Goal: Task Accomplishment & Management: Complete application form

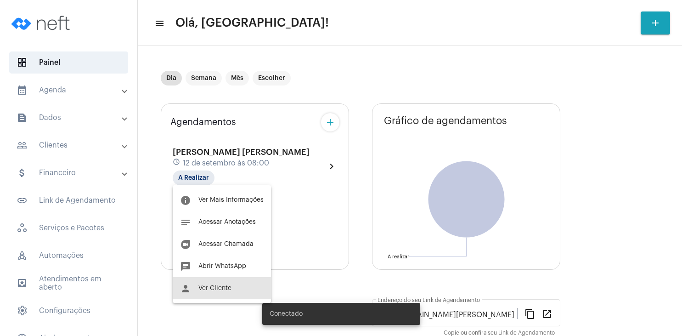
click at [222, 295] on button "person Ver Cliente" at bounding box center [222, 288] width 98 height 22
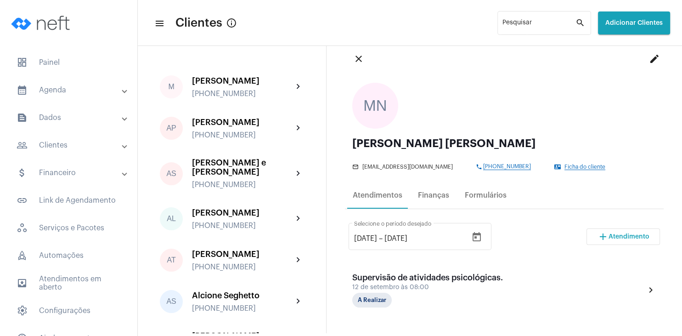
scroll to position [88, 0]
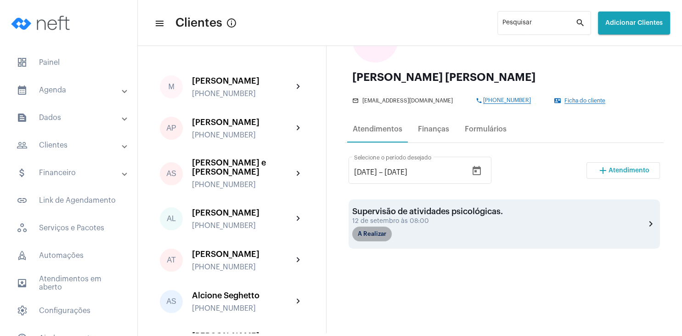
click at [380, 236] on mat-chip "A Realizar" at bounding box center [372, 233] width 40 height 15
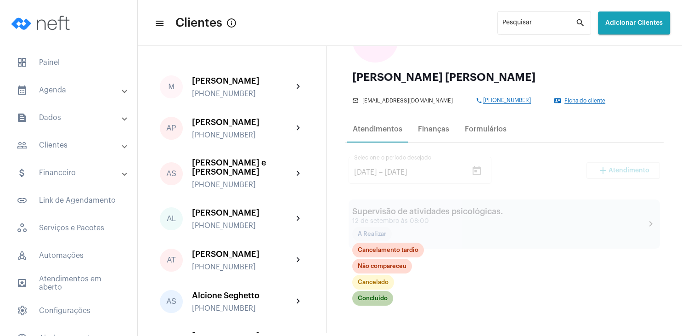
click at [384, 299] on mat-chip "Concluído" at bounding box center [372, 298] width 41 height 15
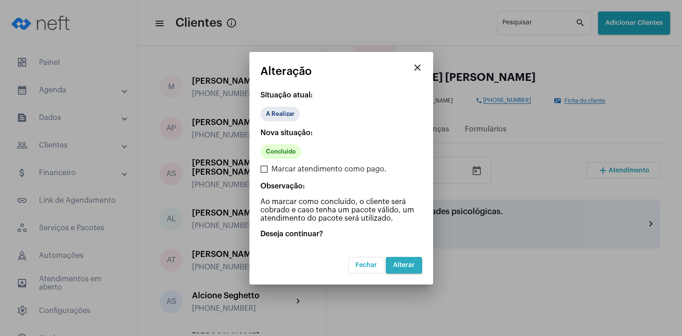
click at [401, 266] on span "Alterar" at bounding box center [404, 265] width 22 height 6
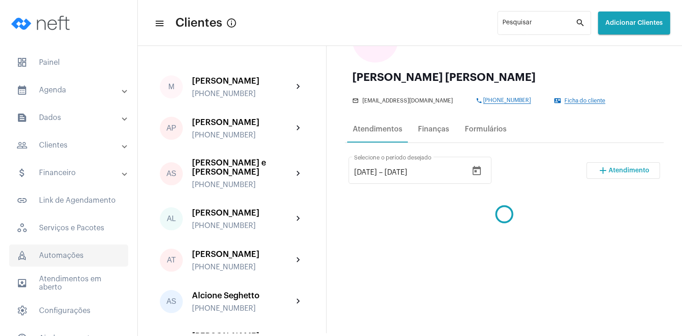
click at [79, 255] on span "rocket_outlined Automações" at bounding box center [68, 255] width 119 height 22
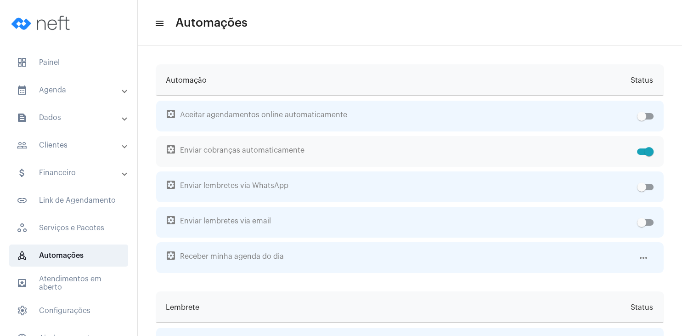
click at [642, 152] on span at bounding box center [645, 151] width 17 height 6
click at [642, 155] on input "checkbox" at bounding box center [641, 155] width 0 height 0
checkbox input "false"
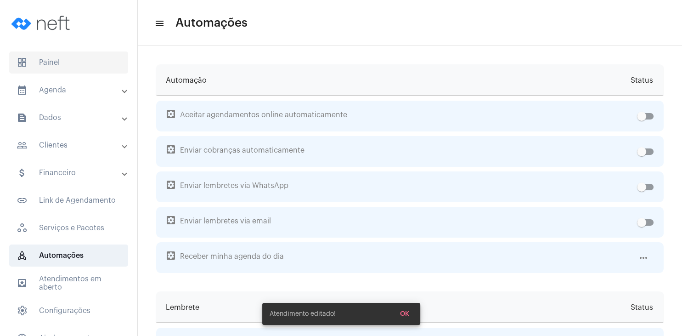
click at [61, 57] on span "dashboard Painel" at bounding box center [68, 62] width 119 height 22
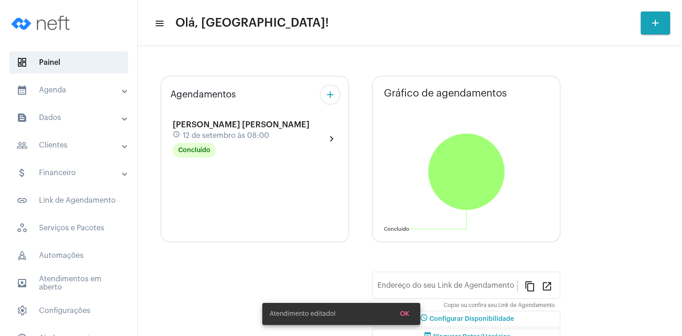
type input "[URL][DOMAIN_NAME][PERSON_NAME]"
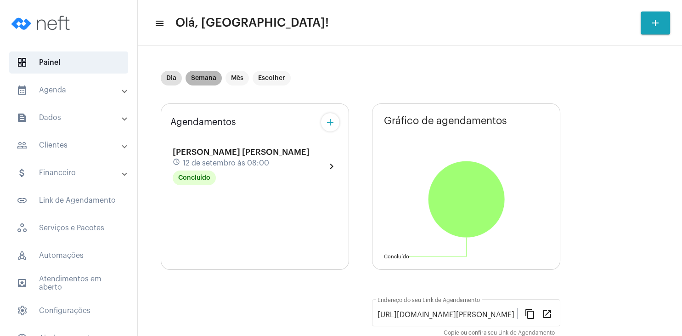
click at [203, 79] on mat-chip "Semana" at bounding box center [204, 78] width 36 height 15
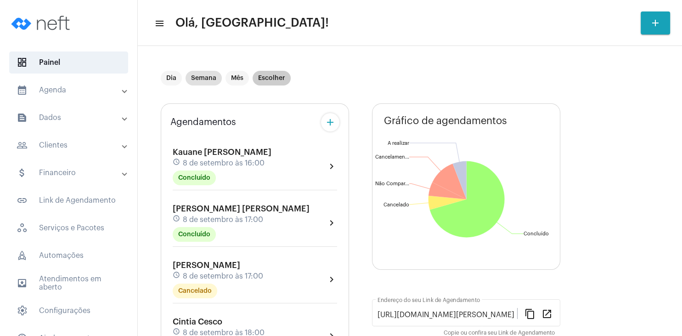
click at [276, 79] on mat-chip "Escolher" at bounding box center [272, 78] width 38 height 15
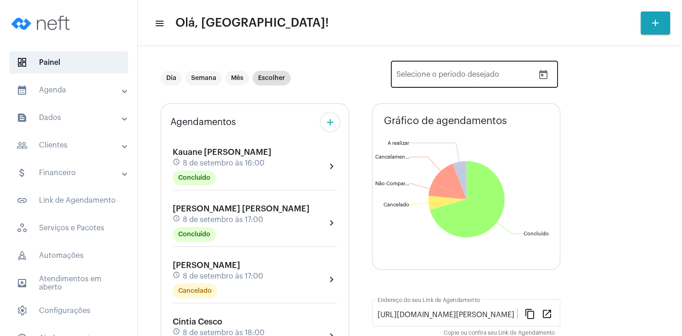
click at [543, 73] on icon "Open calendar" at bounding box center [543, 74] width 11 height 11
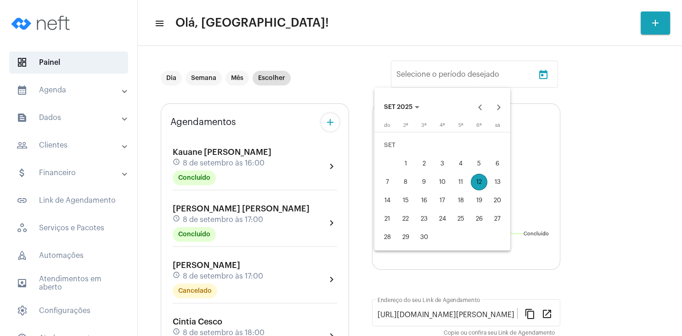
click at [389, 198] on div "14" at bounding box center [387, 200] width 17 height 17
type input "[DATE]"
click at [504, 200] on div "20" at bounding box center [497, 200] width 17 height 17
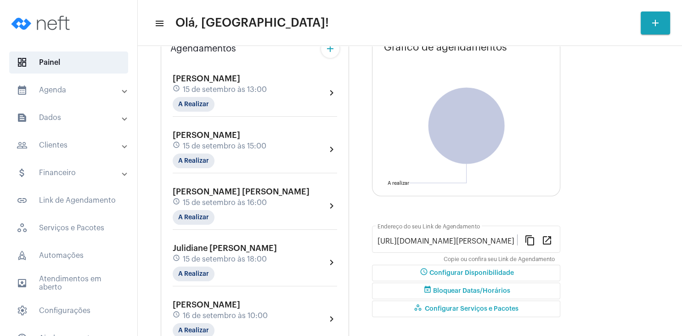
scroll to position [88, 0]
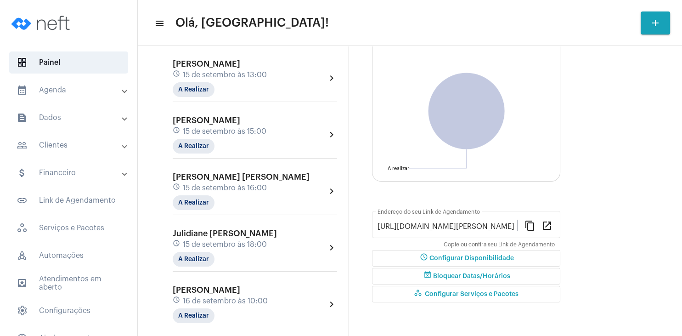
click at [44, 148] on mat-panel-title "people_outline Clientes" at bounding box center [70, 145] width 106 height 11
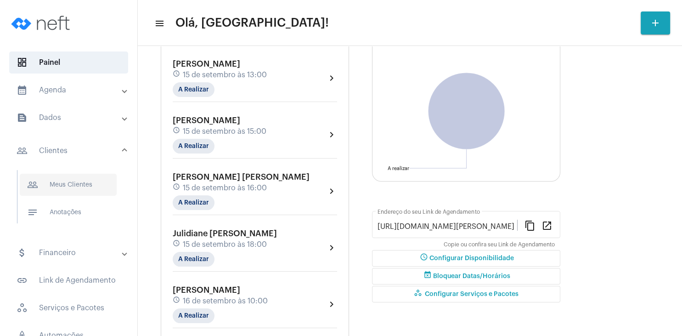
click at [82, 186] on span "people_outline Meus Clientes" at bounding box center [68, 185] width 97 height 22
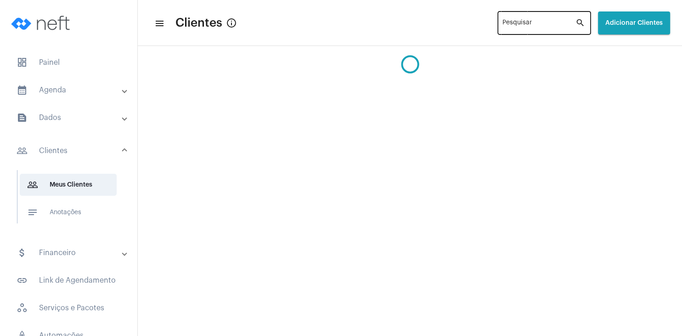
click at [506, 20] on div "Pesquisar" at bounding box center [539, 22] width 73 height 25
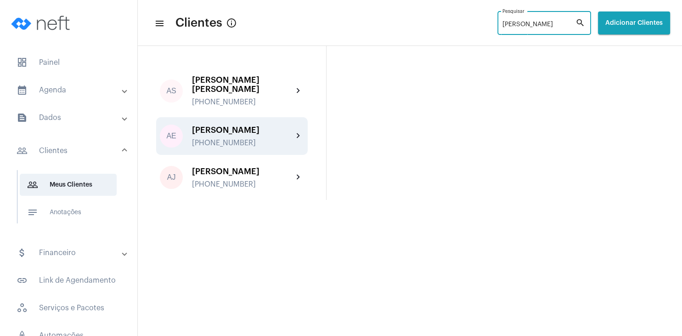
type input "[PERSON_NAME]"
click at [236, 141] on div "[PHONE_NUMBER]" at bounding box center [242, 143] width 101 height 8
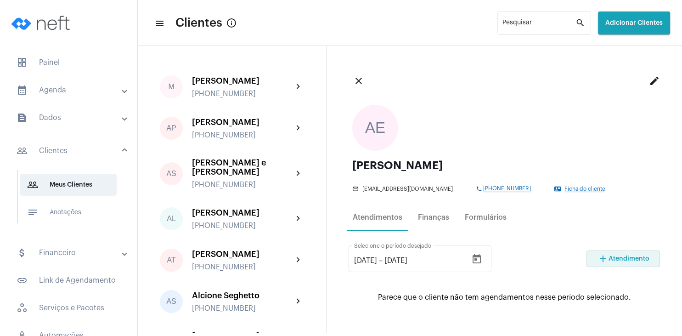
click at [608, 258] on mat-icon "add" at bounding box center [603, 258] width 11 height 11
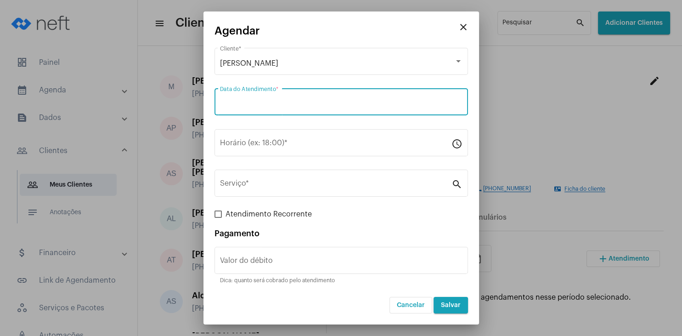
click at [269, 102] on input "Data do Atendimento *" at bounding box center [341, 104] width 243 height 8
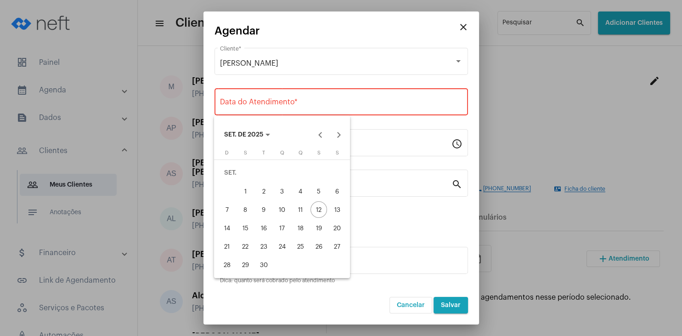
click at [247, 231] on div "15" at bounding box center [245, 228] width 17 height 17
type input "[DATE]"
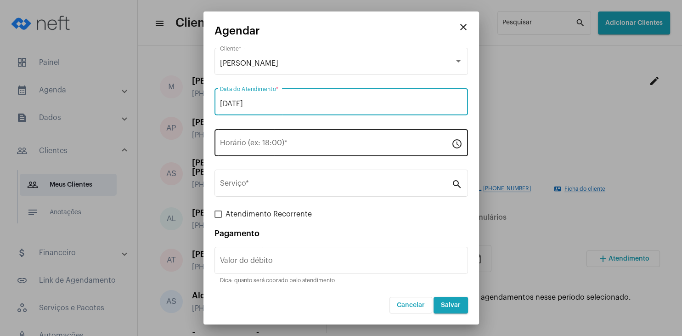
click at [242, 147] on input "Horário (ex: 18:00) *" at bounding box center [335, 145] width 231 height 8
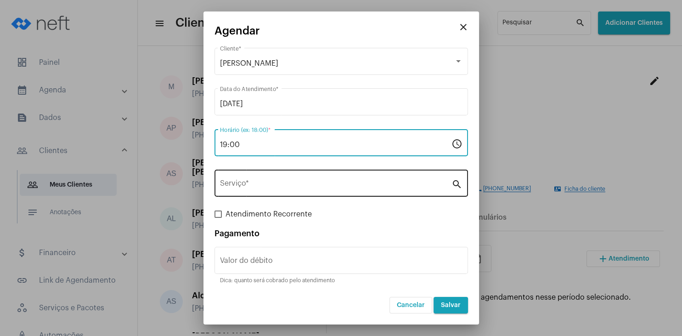
type input "19:00"
click at [250, 183] on input "Serviço *" at bounding box center [335, 185] width 231 height 8
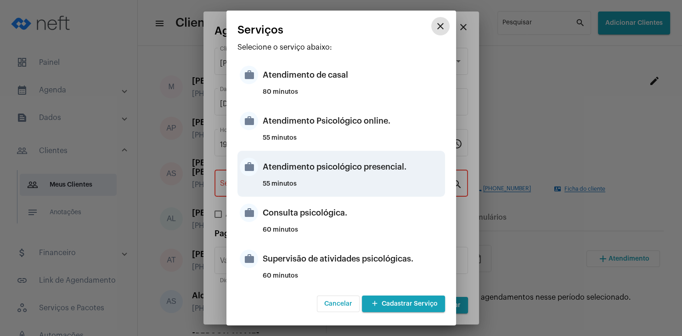
click at [340, 172] on div "Atendimento psicológico presencial." at bounding box center [353, 167] width 180 height 28
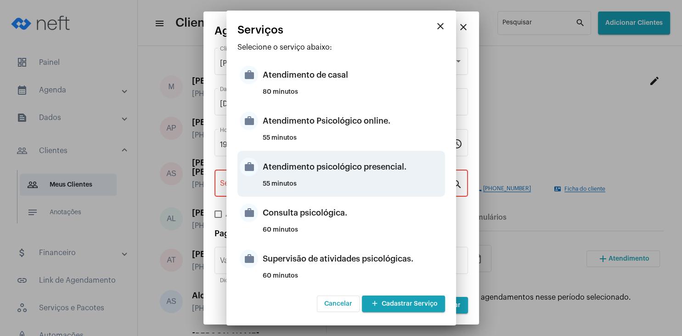
type input "Atendimento psicológico presencial."
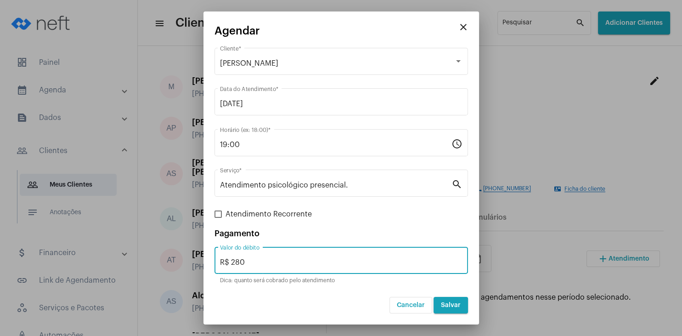
click at [265, 263] on input "R$ 280" at bounding box center [341, 262] width 243 height 8
type input "R$ 230"
click at [444, 308] on button "Salvar" at bounding box center [451, 305] width 34 height 17
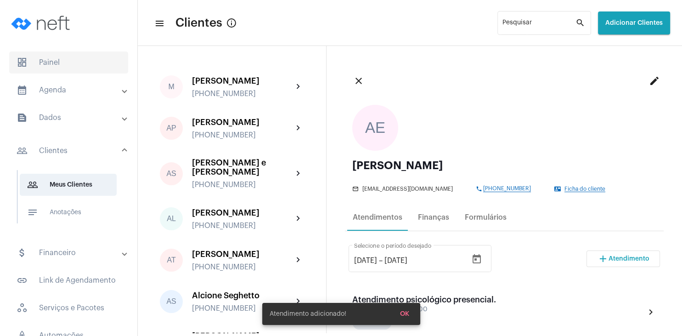
click at [60, 61] on span "dashboard Painel" at bounding box center [68, 62] width 119 height 22
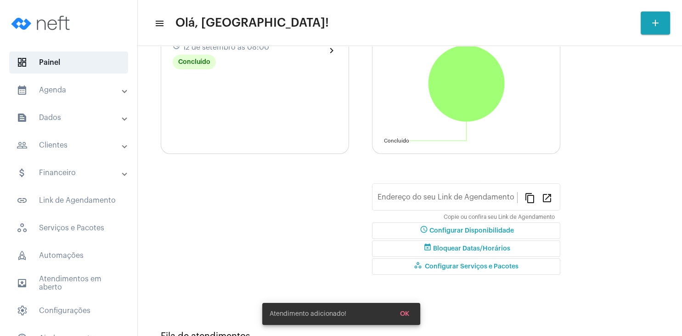
type input "[URL][DOMAIN_NAME][PERSON_NAME]"
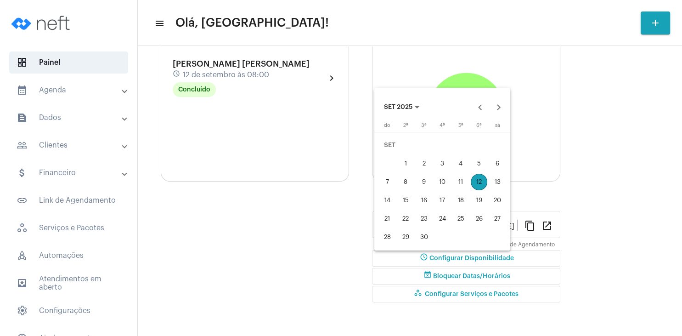
click at [381, 201] on div "14" at bounding box center [387, 200] width 17 height 17
type input "[DATE]"
click at [497, 199] on div "20" at bounding box center [497, 200] width 17 height 17
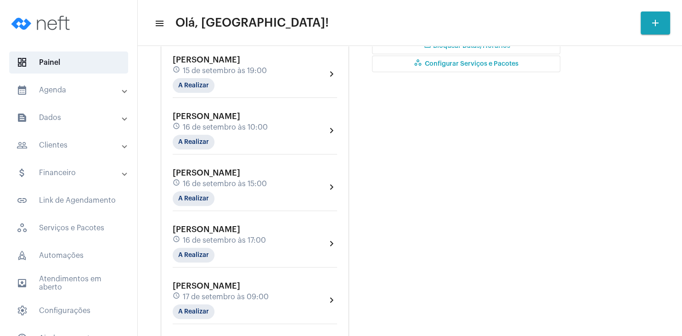
scroll to position [353, 0]
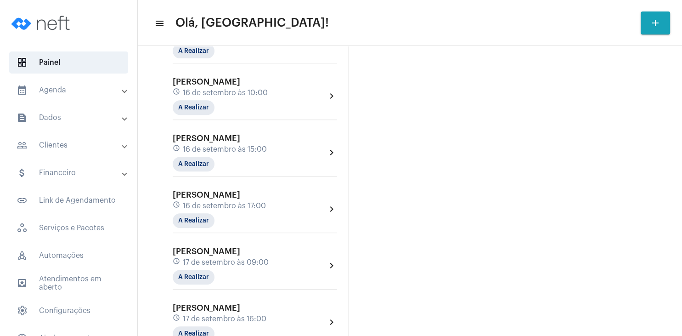
click at [60, 146] on mat-panel-title "people_outline Clientes" at bounding box center [70, 145] width 106 height 11
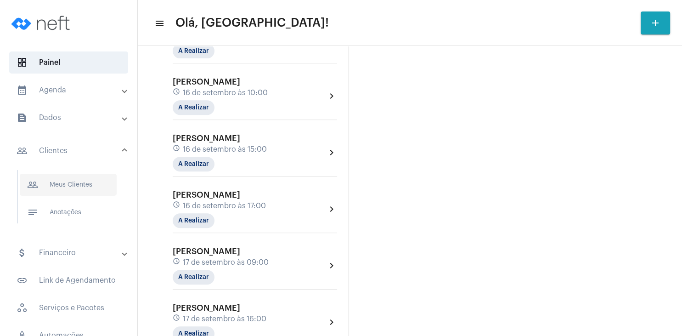
click at [73, 182] on span "people_outline Meus Clientes" at bounding box center [68, 185] width 97 height 22
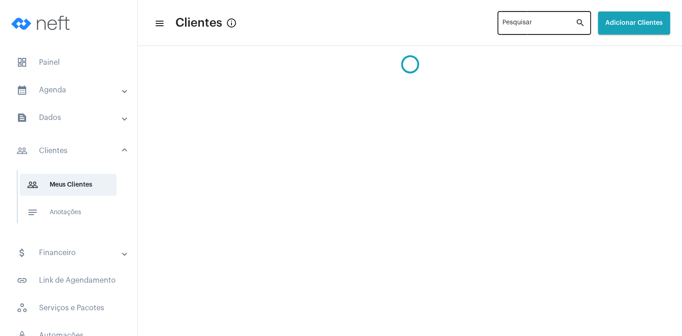
click at [503, 24] on input "Pesquisar" at bounding box center [539, 24] width 73 height 7
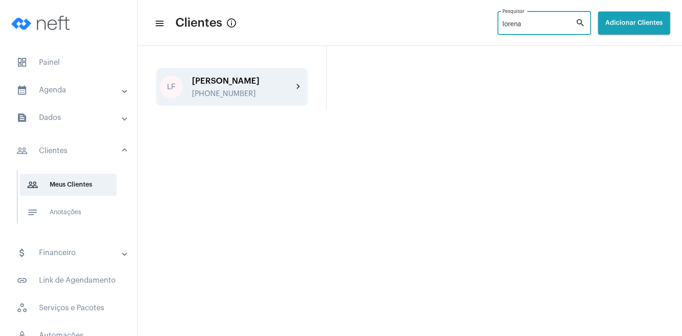
type input "lorena"
click at [271, 76] on div "[PERSON_NAME]" at bounding box center [242, 80] width 101 height 9
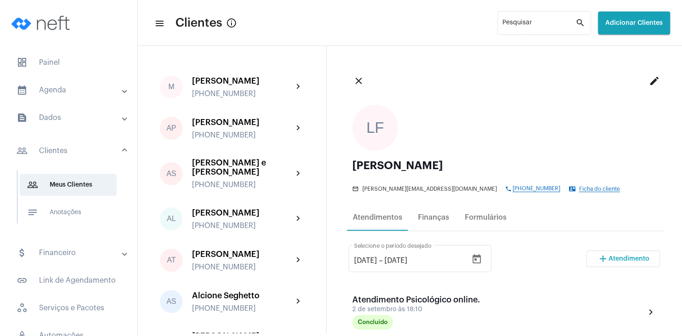
scroll to position [88, 0]
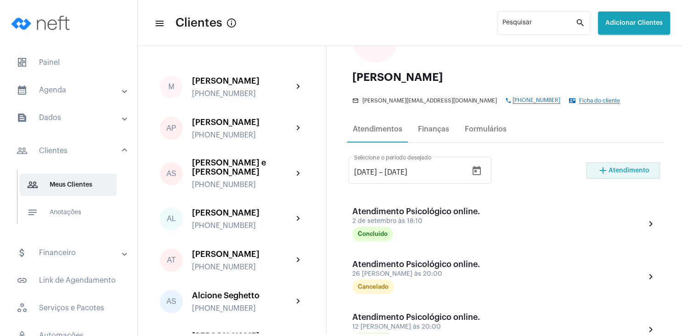
click at [611, 175] on button "add Atendimento" at bounding box center [623, 170] width 73 height 17
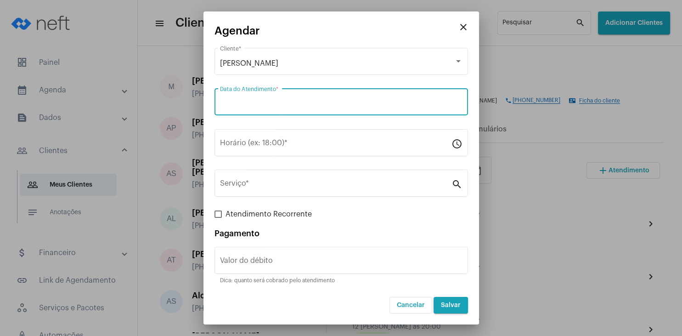
click at [266, 102] on input "Data do Atendimento *" at bounding box center [341, 104] width 243 height 8
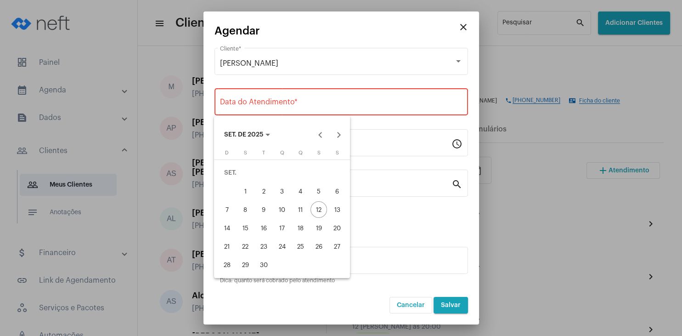
click at [260, 229] on div "16" at bounding box center [263, 228] width 17 height 17
type input "[DATE]"
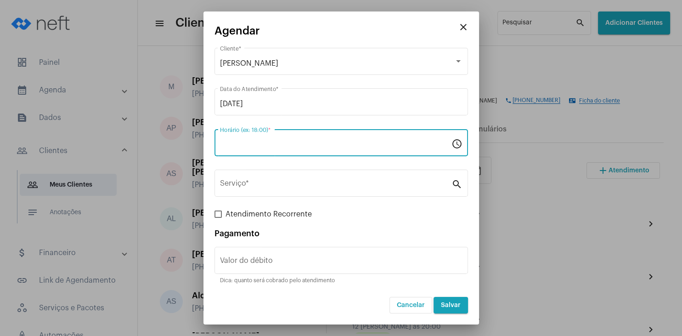
click at [233, 142] on input "Horário (ex: 18:00) *" at bounding box center [335, 145] width 231 height 8
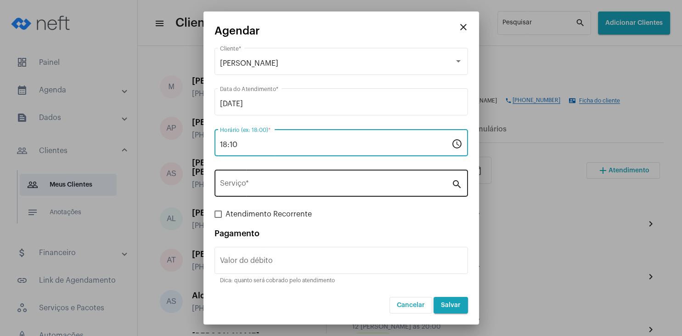
type input "18:10"
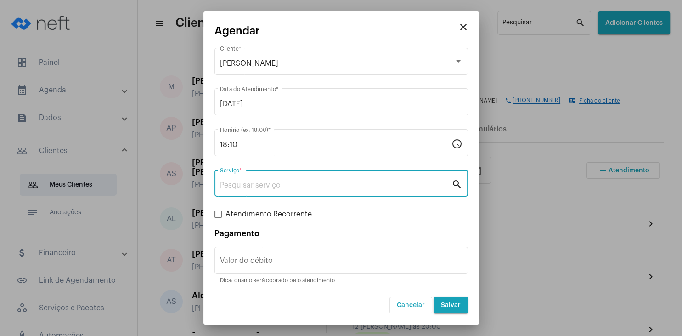
click at [238, 187] on input "Serviço *" at bounding box center [335, 185] width 231 height 8
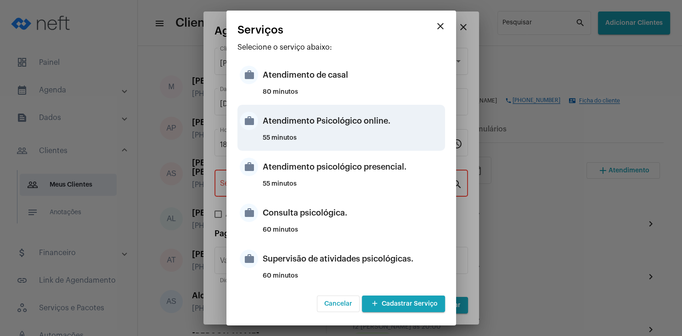
click at [344, 125] on div "Atendimento Psicológico online." at bounding box center [353, 121] width 180 height 28
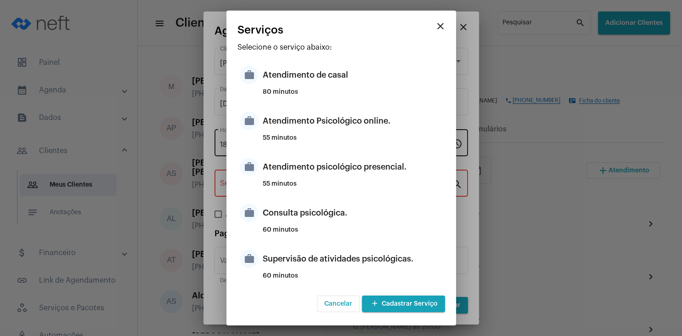
type input "Atendimento Psicológico online."
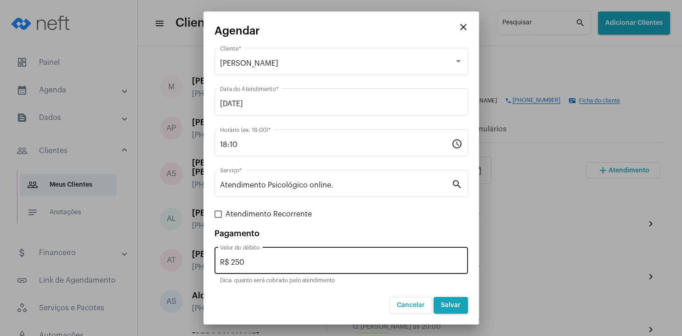
click at [254, 258] on div "R$ 250 Valor do débito" at bounding box center [341, 259] width 243 height 29
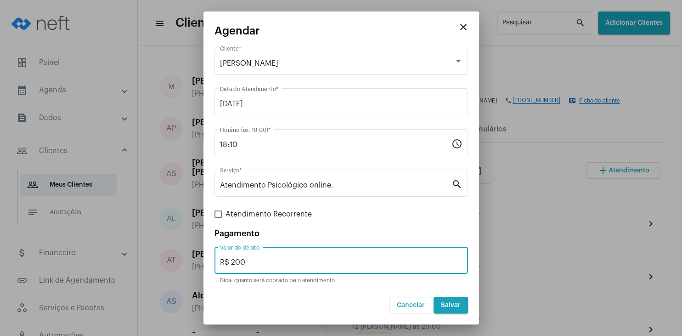
type input "R$ 200"
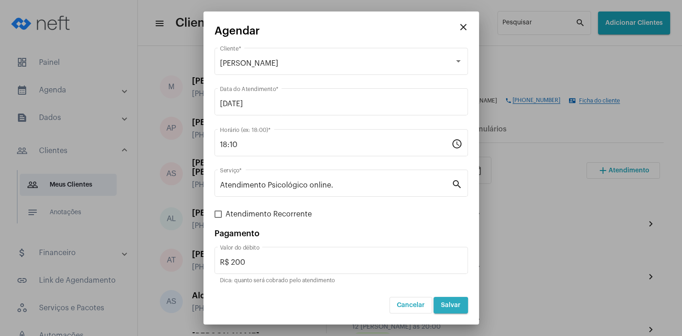
click at [447, 306] on span "Salvar" at bounding box center [451, 305] width 20 height 6
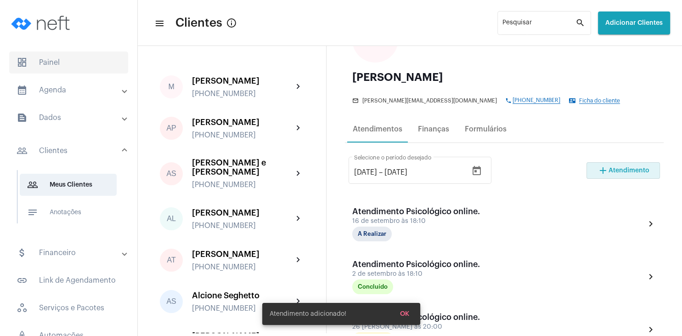
click at [69, 68] on span "dashboard Painel" at bounding box center [68, 62] width 119 height 22
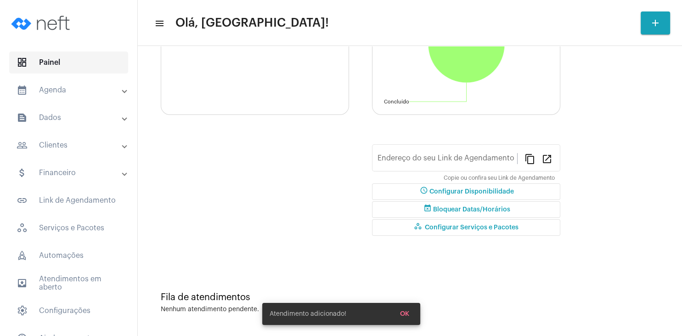
type input "[URL][DOMAIN_NAME][PERSON_NAME]"
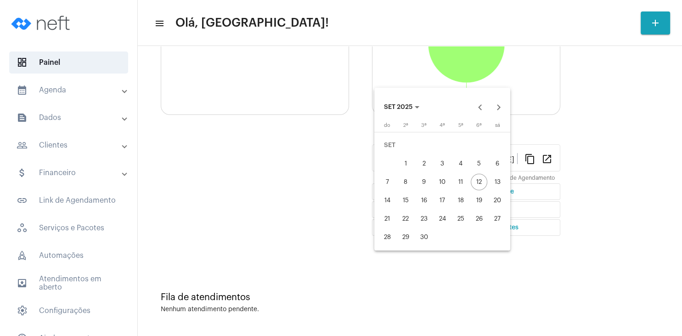
click at [382, 206] on div "14" at bounding box center [387, 200] width 17 height 17
type input "[DATE]"
click at [497, 207] on div "20" at bounding box center [497, 200] width 17 height 17
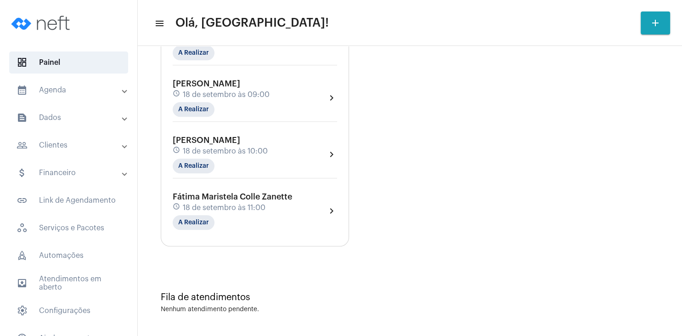
scroll to position [748, 0]
click at [64, 148] on mat-panel-title "people_outline Clientes" at bounding box center [70, 145] width 106 height 11
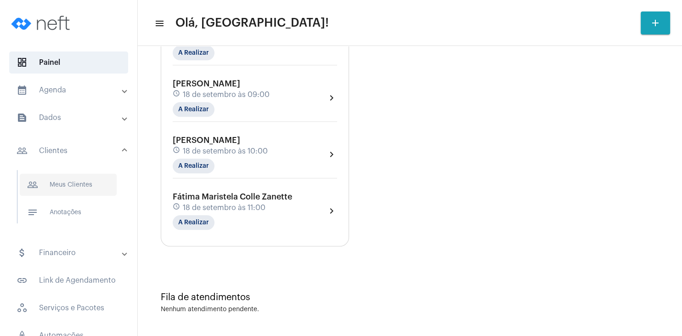
click at [77, 191] on span "people_outline Meus Clientes" at bounding box center [68, 185] width 97 height 22
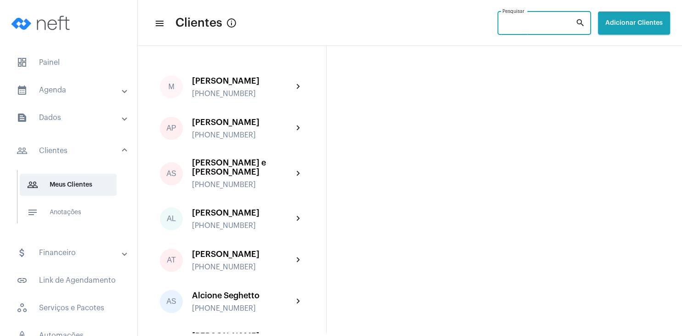
click at [503, 23] on input "Pesquisar" at bounding box center [539, 24] width 73 height 7
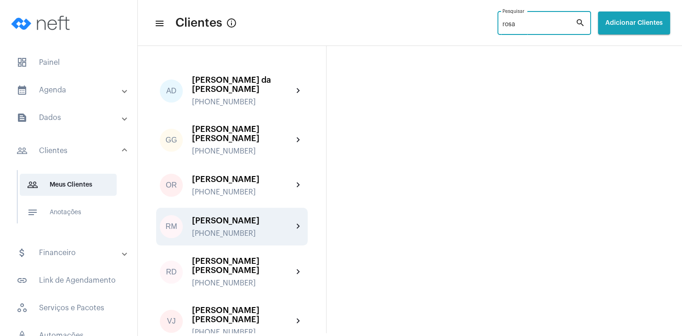
type input "rosa"
click at [257, 216] on div "[PERSON_NAME]" at bounding box center [242, 220] width 101 height 9
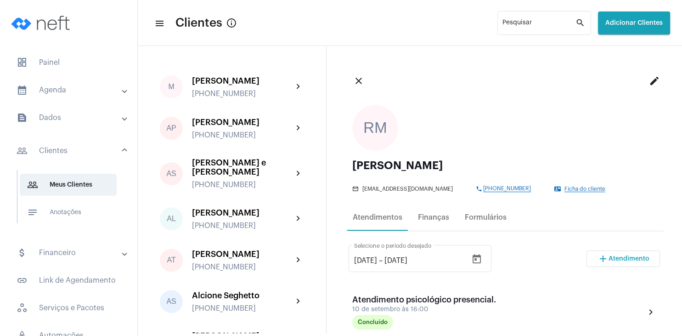
click at [620, 258] on span "Atendimento" at bounding box center [629, 258] width 41 height 6
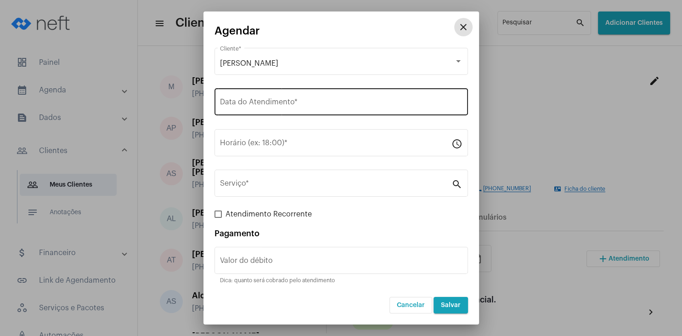
click at [264, 102] on input "Data do Atendimento *" at bounding box center [341, 104] width 243 height 8
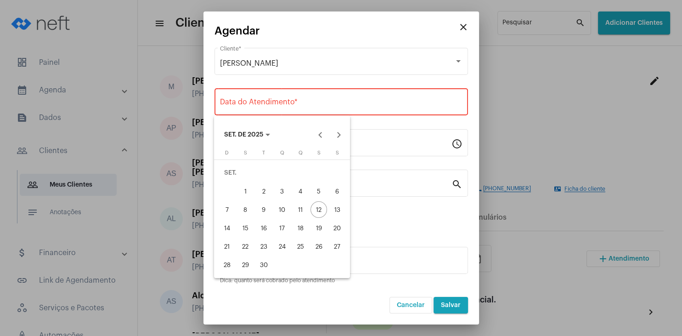
click at [279, 229] on div "17" at bounding box center [282, 228] width 17 height 17
type input "[DATE]"
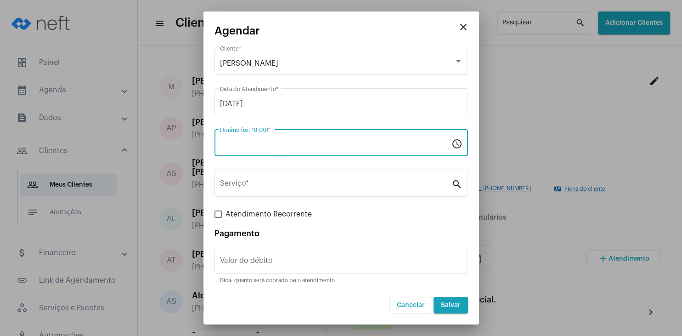
click at [232, 146] on input "Horário (ex: 18:00) *" at bounding box center [335, 145] width 231 height 8
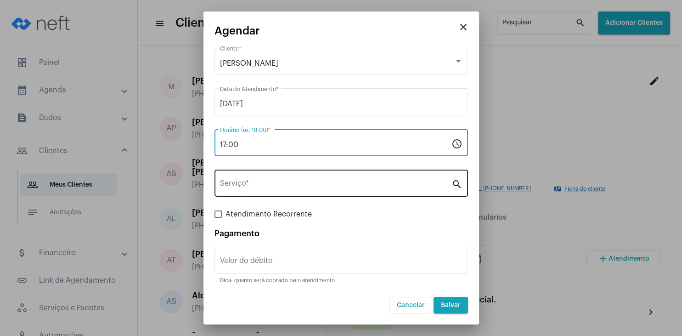
type input "17:00"
click at [246, 186] on input "Serviço *" at bounding box center [335, 185] width 231 height 8
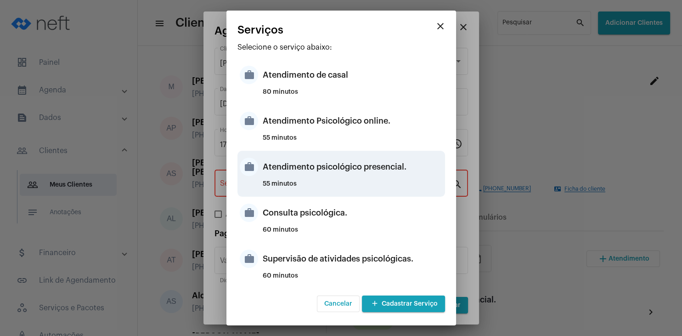
click at [379, 172] on div "Atendimento psicológico presencial." at bounding box center [353, 167] width 180 height 28
type input "Atendimento psicológico presencial."
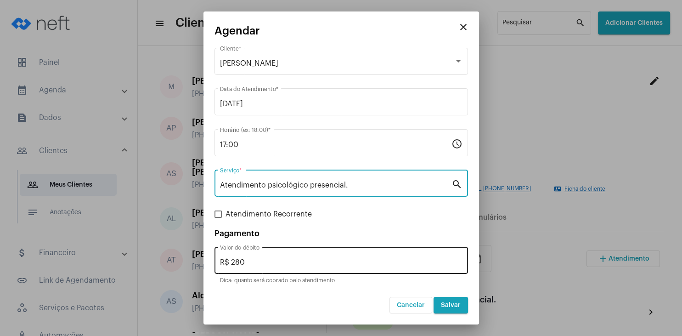
click at [265, 267] on div "R$ 280 Valor do débito" at bounding box center [341, 259] width 243 height 29
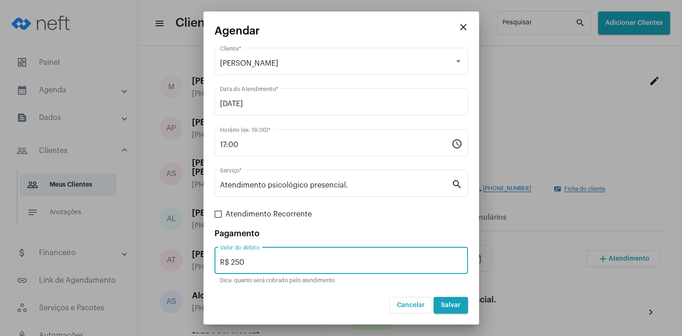
type input "R$ 250"
click at [446, 308] on span "Salvar" at bounding box center [451, 305] width 20 height 6
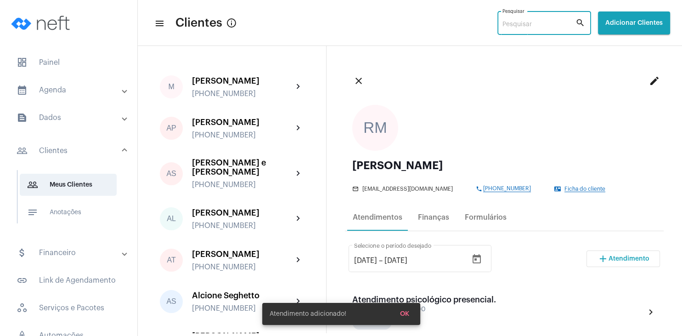
click at [518, 28] on input "Pesquisar" at bounding box center [539, 24] width 73 height 7
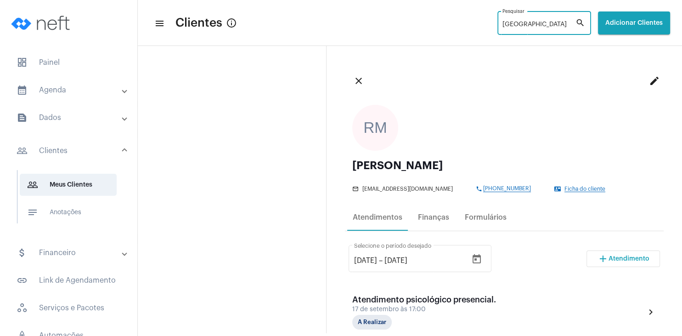
click at [512, 25] on input "[GEOGRAPHIC_DATA]" at bounding box center [539, 24] width 73 height 7
click at [503, 23] on input "[GEOGRAPHIC_DATA]" at bounding box center [539, 24] width 73 height 7
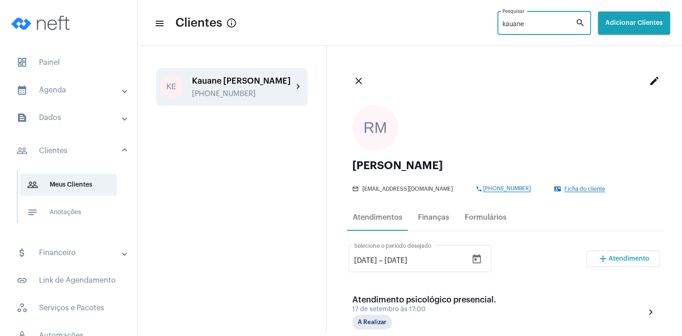
type input "kauane"
click at [246, 83] on div "Kauane [PERSON_NAME]" at bounding box center [242, 80] width 101 height 9
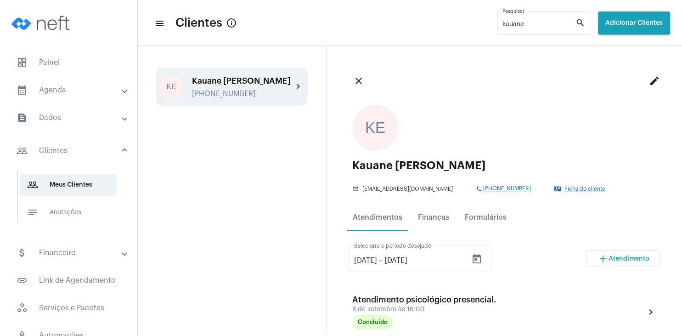
click at [618, 260] on span "Atendimento" at bounding box center [629, 258] width 41 height 6
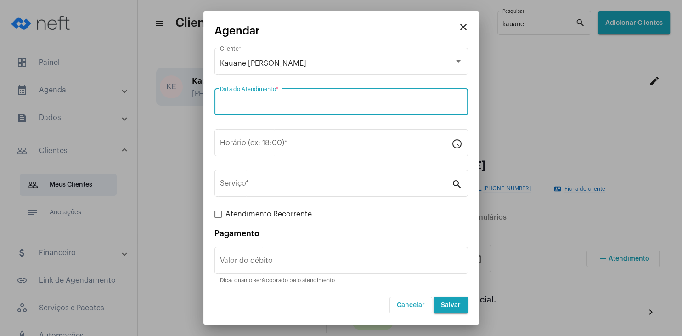
click at [227, 104] on input "Data do Atendimento *" at bounding box center [341, 104] width 243 height 8
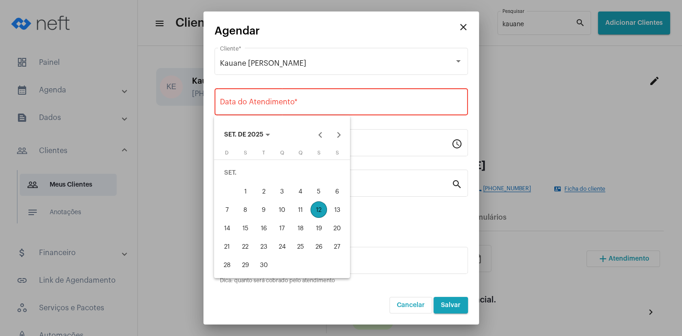
click at [303, 228] on div "18" at bounding box center [300, 228] width 17 height 17
type input "[DATE]"
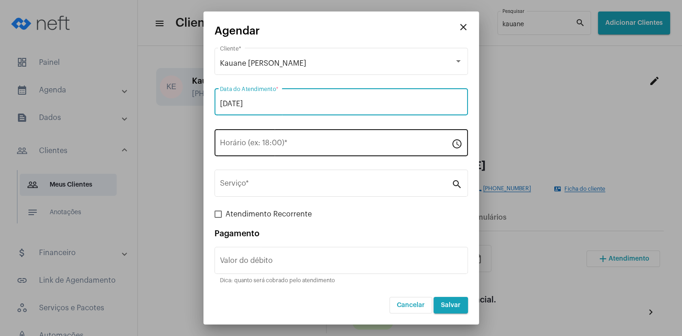
click at [262, 148] on input "Horário (ex: 18:00) *" at bounding box center [335, 145] width 231 height 8
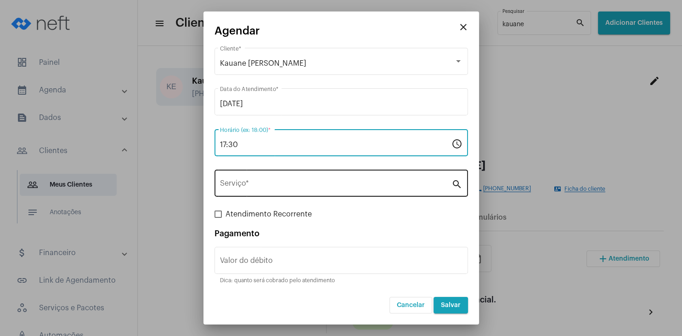
type input "17:30"
click at [264, 178] on div "Serviço *" at bounding box center [335, 182] width 231 height 29
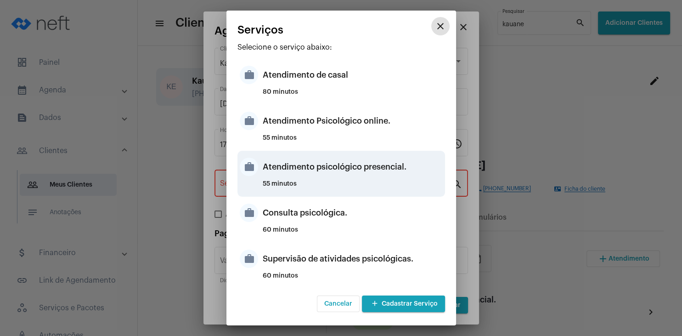
click at [353, 179] on div "Atendimento psicológico presencial." at bounding box center [353, 167] width 180 height 28
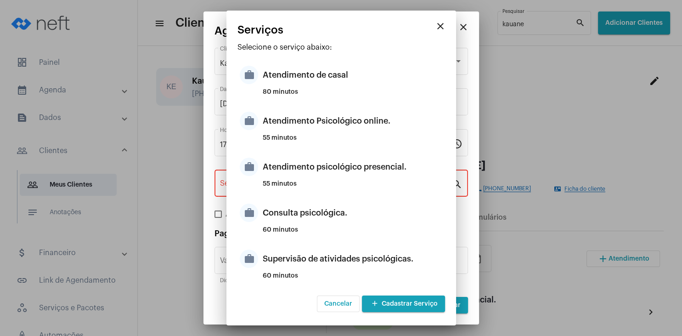
type input "Atendimento psicológico presencial."
type input "R$ 230"
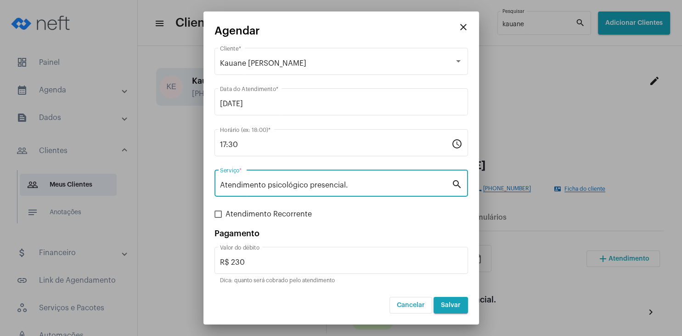
click at [455, 308] on span "Salvar" at bounding box center [451, 305] width 20 height 6
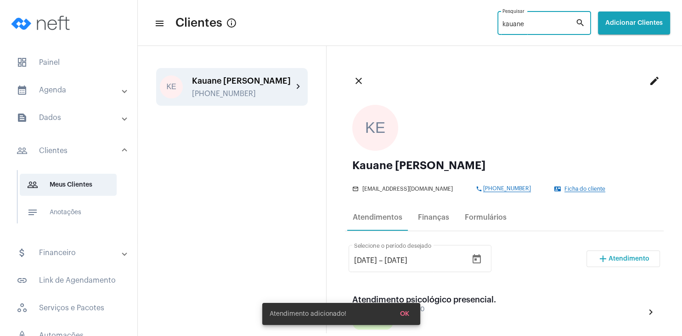
click at [510, 27] on input "kauane" at bounding box center [539, 24] width 73 height 7
type input "k"
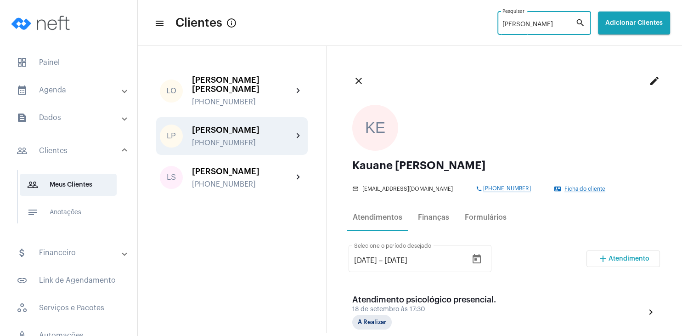
type input "[PERSON_NAME]"
click at [241, 143] on div "[PHONE_NUMBER]" at bounding box center [242, 143] width 101 height 8
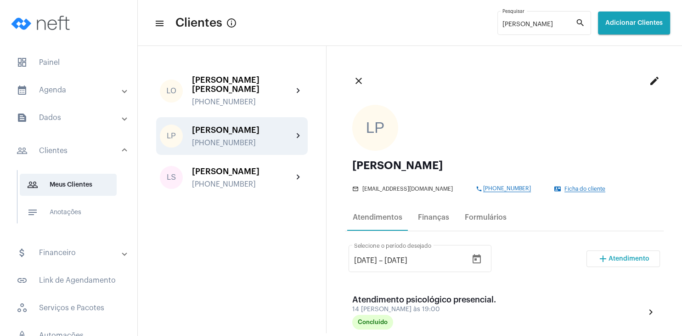
click at [614, 260] on span "Atendimento" at bounding box center [629, 258] width 41 height 6
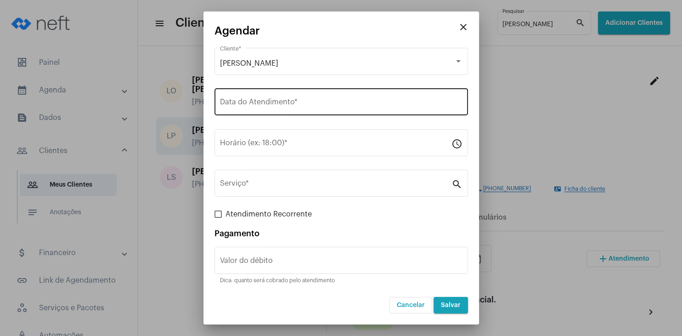
click at [266, 96] on div "Data do Atendimento *" at bounding box center [341, 100] width 243 height 29
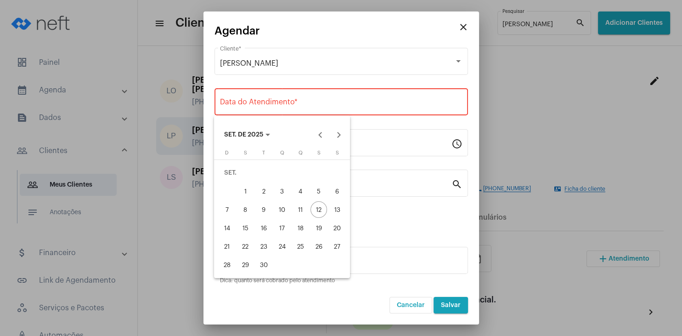
click at [301, 231] on div "18" at bounding box center [300, 228] width 17 height 17
type input "[DATE]"
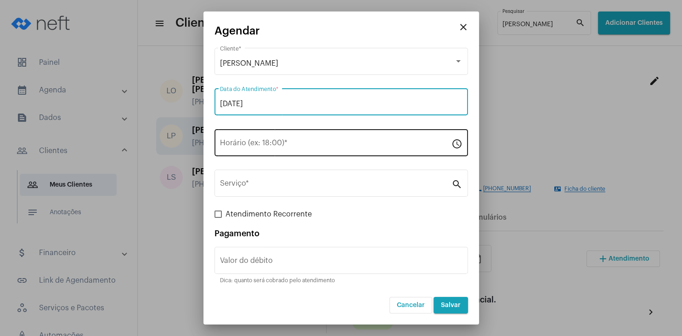
click at [247, 139] on div "Horário (ex: 18:00) *" at bounding box center [335, 141] width 231 height 29
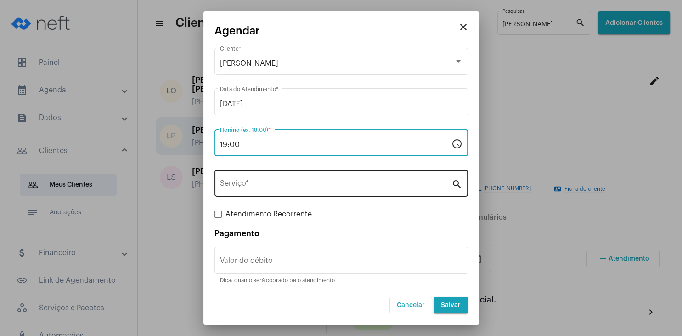
type input "19:00"
click at [243, 180] on div "Serviço *" at bounding box center [335, 182] width 231 height 29
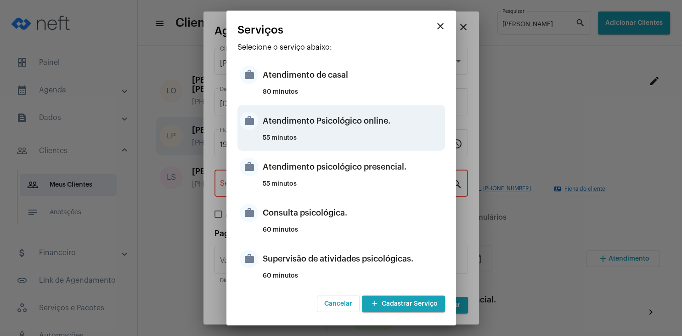
click at [350, 124] on div "Atendimento Psicológico online." at bounding box center [353, 121] width 180 height 28
type input "Atendimento Psicológico online."
type input "R$ 250"
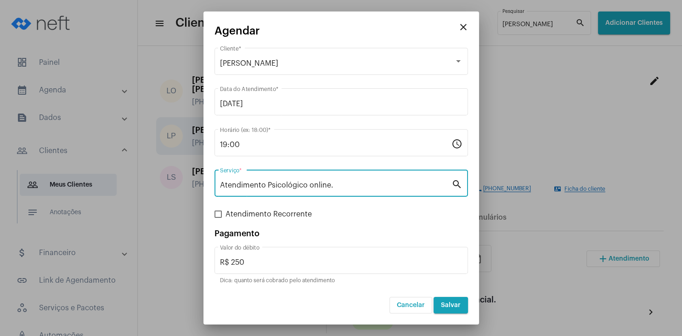
click at [339, 185] on input "Atendimento Psicológico online." at bounding box center [335, 185] width 231 height 8
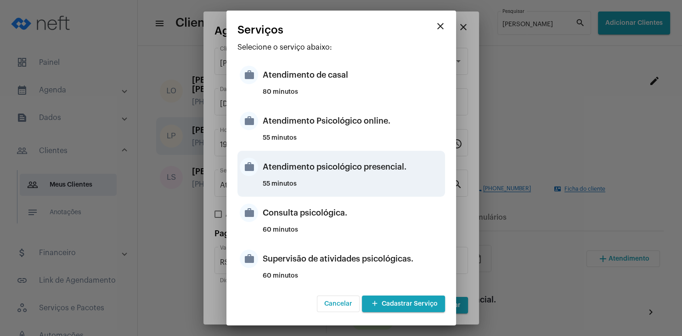
click at [374, 175] on div "Atendimento psicológico presencial." at bounding box center [353, 167] width 180 height 28
type input "Atendimento psicológico presencial."
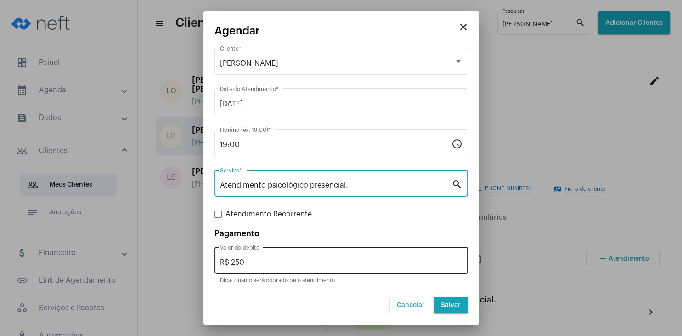
click at [274, 263] on input "R$ 250" at bounding box center [341, 262] width 243 height 8
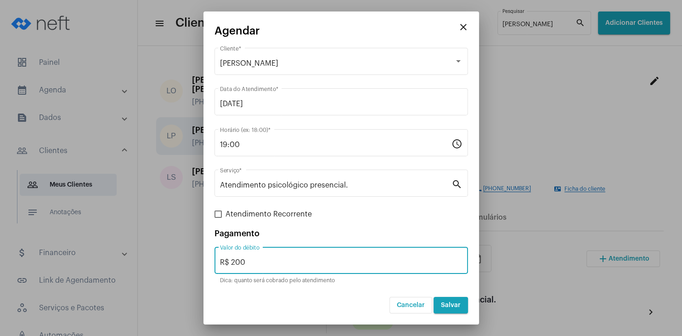
type input "R$ 200"
click at [453, 304] on span "Salvar" at bounding box center [451, 305] width 20 height 6
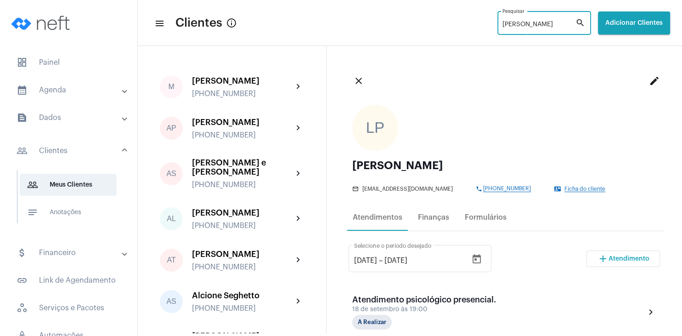
drag, startPoint x: 509, startPoint y: 25, endPoint x: 477, endPoint y: 23, distance: 32.2
click at [503, 23] on input "[PERSON_NAME]" at bounding box center [539, 24] width 73 height 7
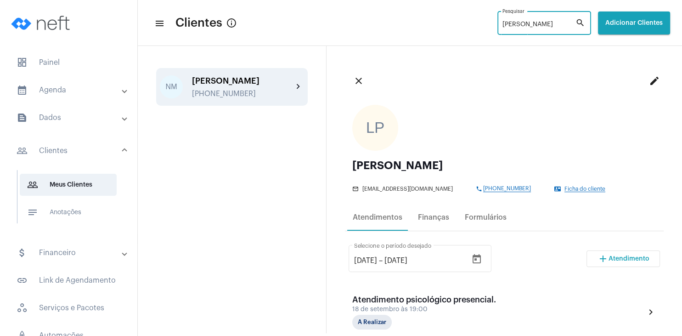
type input "[PERSON_NAME]"
click at [233, 85] on div "[PERSON_NAME] [PHONE_NUMBER]" at bounding box center [242, 87] width 101 height 22
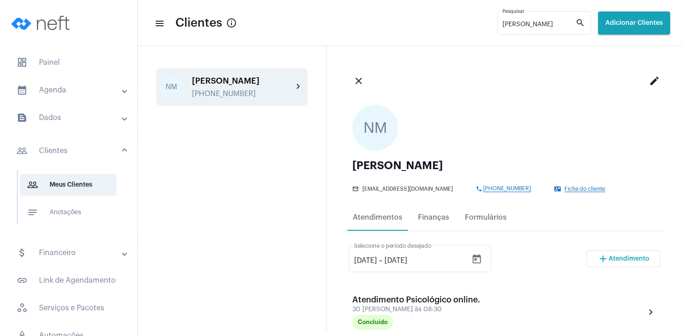
click at [609, 260] on mat-icon "add" at bounding box center [603, 258] width 11 height 11
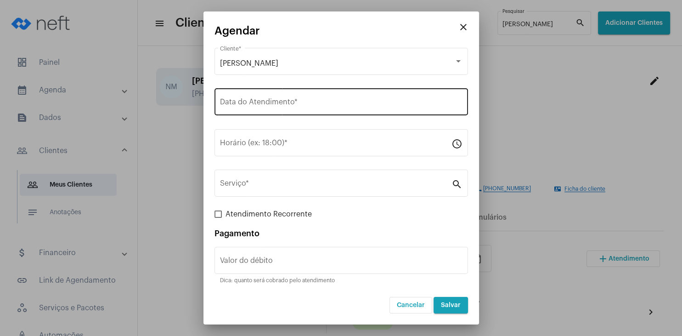
click at [261, 102] on input "Data do Atendimento *" at bounding box center [341, 104] width 243 height 8
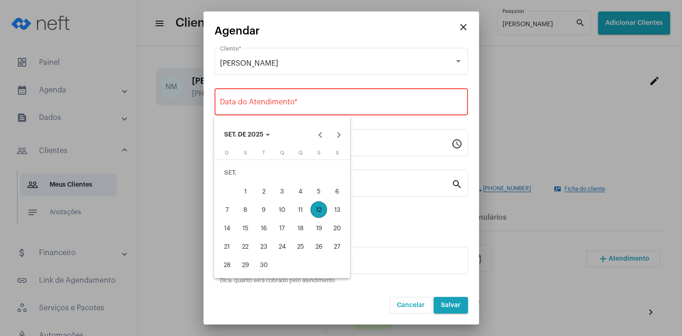
click at [337, 229] on div "20" at bounding box center [337, 228] width 17 height 17
type input "[DATE]"
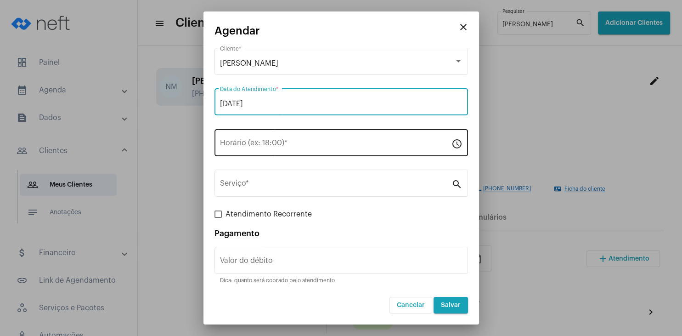
click at [265, 145] on input "Horário (ex: 18:00) *" at bounding box center [335, 145] width 231 height 8
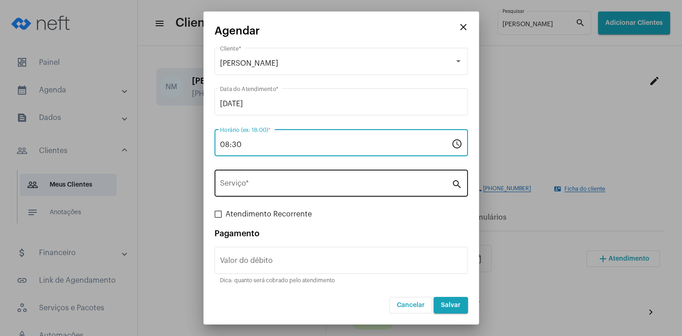
type input "08:30"
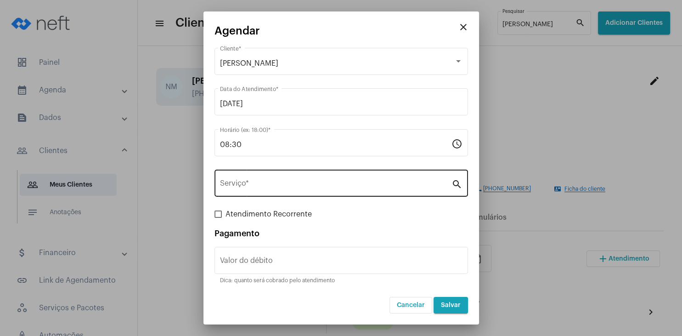
click at [254, 180] on div "Serviço *" at bounding box center [335, 182] width 231 height 29
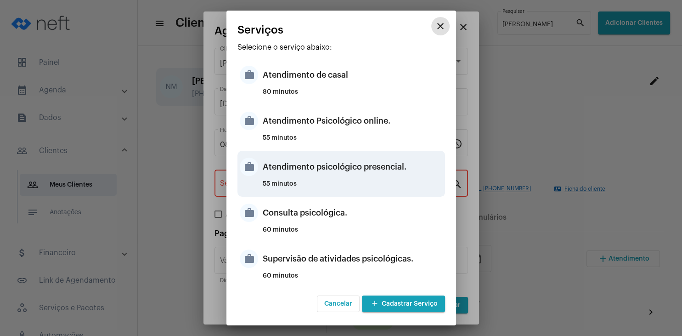
click at [356, 178] on div "Atendimento psicológico presencial." at bounding box center [353, 167] width 180 height 28
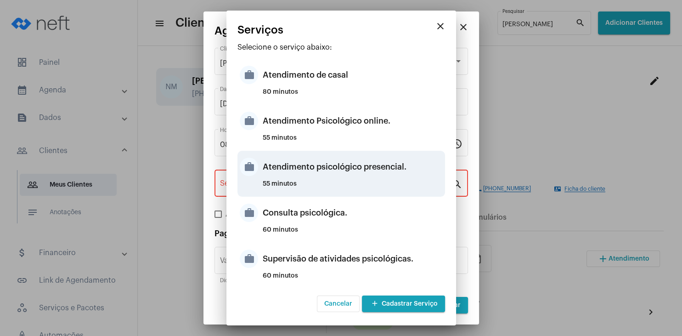
type input "Atendimento psicológico presencial."
type input "R$ 280"
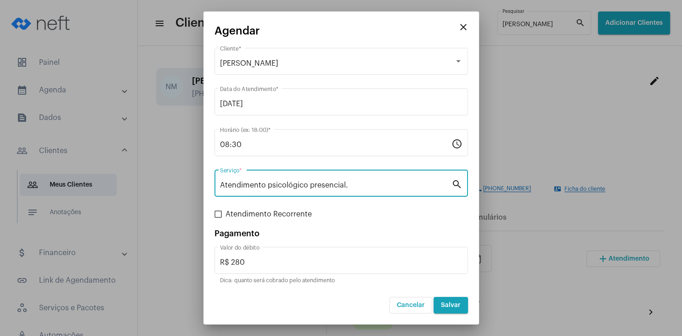
click at [351, 181] on input "Atendimento psicológico presencial." at bounding box center [335, 185] width 231 height 8
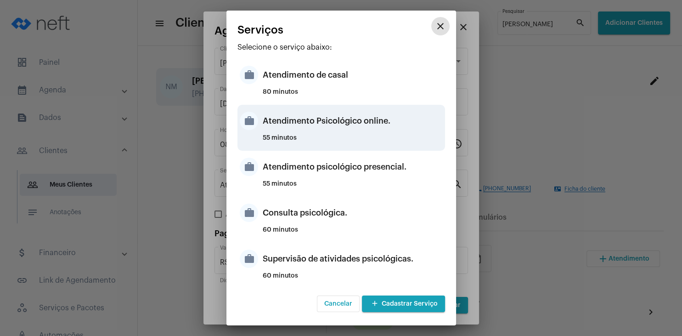
click at [379, 120] on div "Atendimento Psicológico online." at bounding box center [353, 121] width 180 height 28
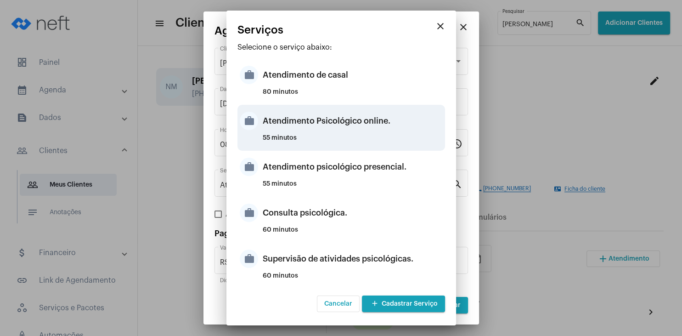
type input "Atendimento Psicológico online."
type input "R$ 250"
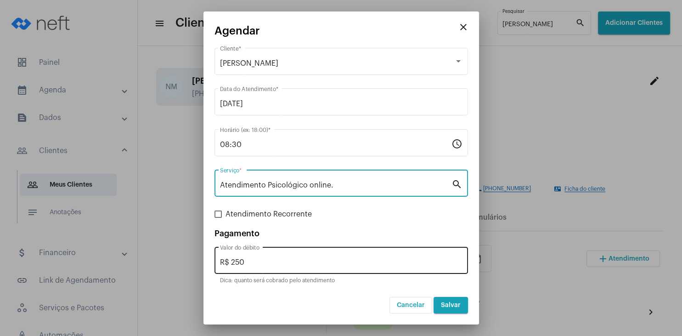
click at [278, 259] on input "R$ 250" at bounding box center [341, 262] width 243 height 8
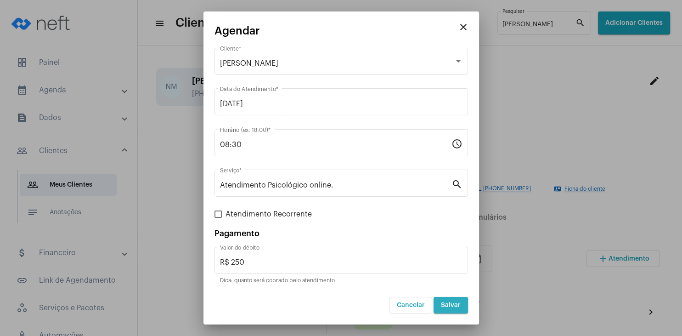
click at [455, 302] on span "Salvar" at bounding box center [451, 305] width 20 height 6
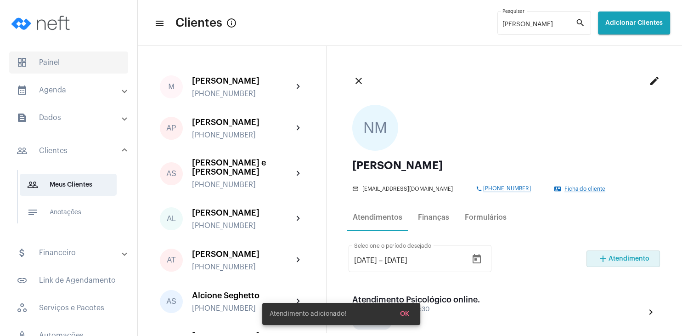
click at [71, 69] on span "dashboard Painel" at bounding box center [68, 62] width 119 height 22
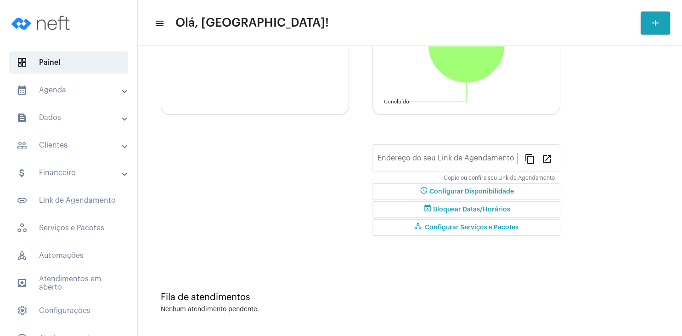
type input "[URL][DOMAIN_NAME][PERSON_NAME]"
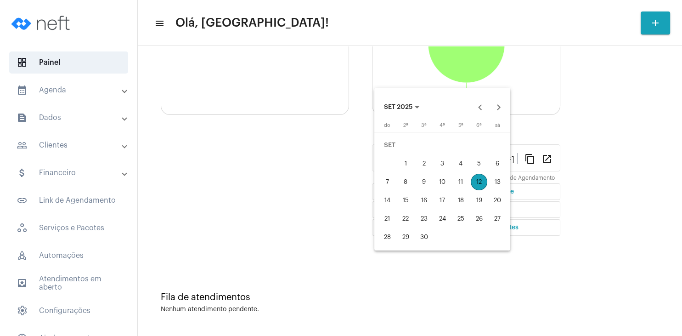
click at [385, 198] on div "14" at bounding box center [387, 200] width 17 height 17
type input "[DATE]"
click at [497, 199] on div "20" at bounding box center [497, 200] width 17 height 17
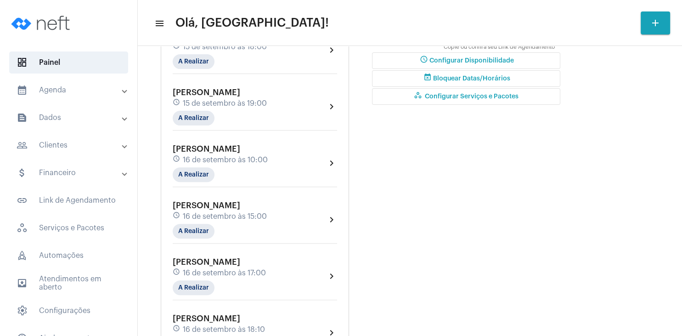
scroll to position [309, 0]
